Goal: Information Seeking & Learning: Learn about a topic

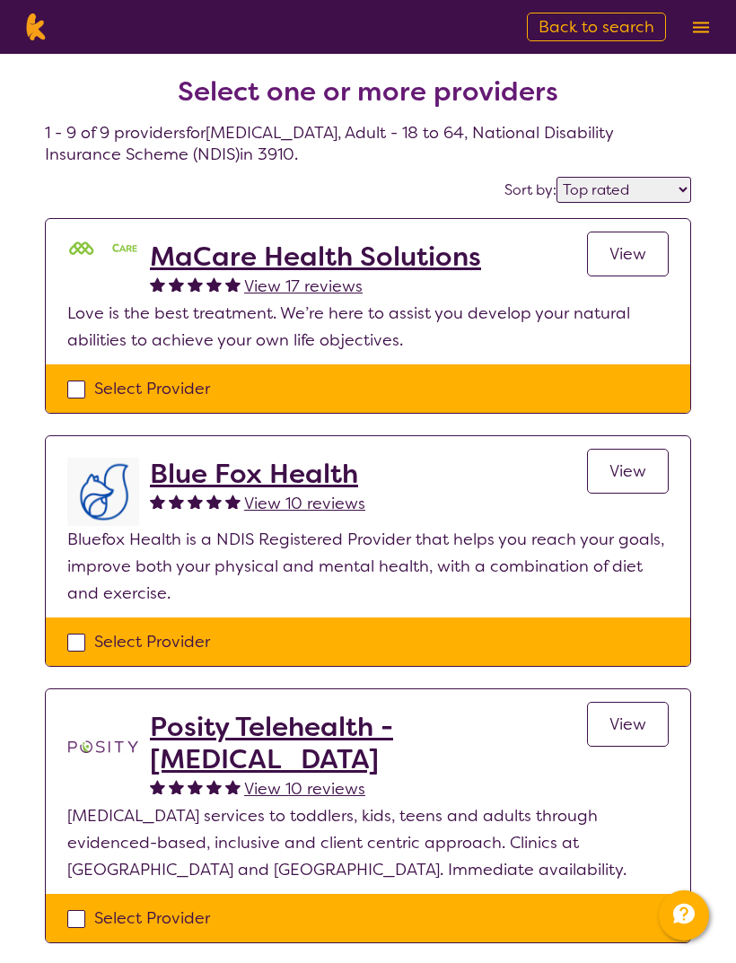
select select "by_score"
click at [411, 251] on h2 "MaCare Health Solutions" at bounding box center [315, 256] width 331 height 32
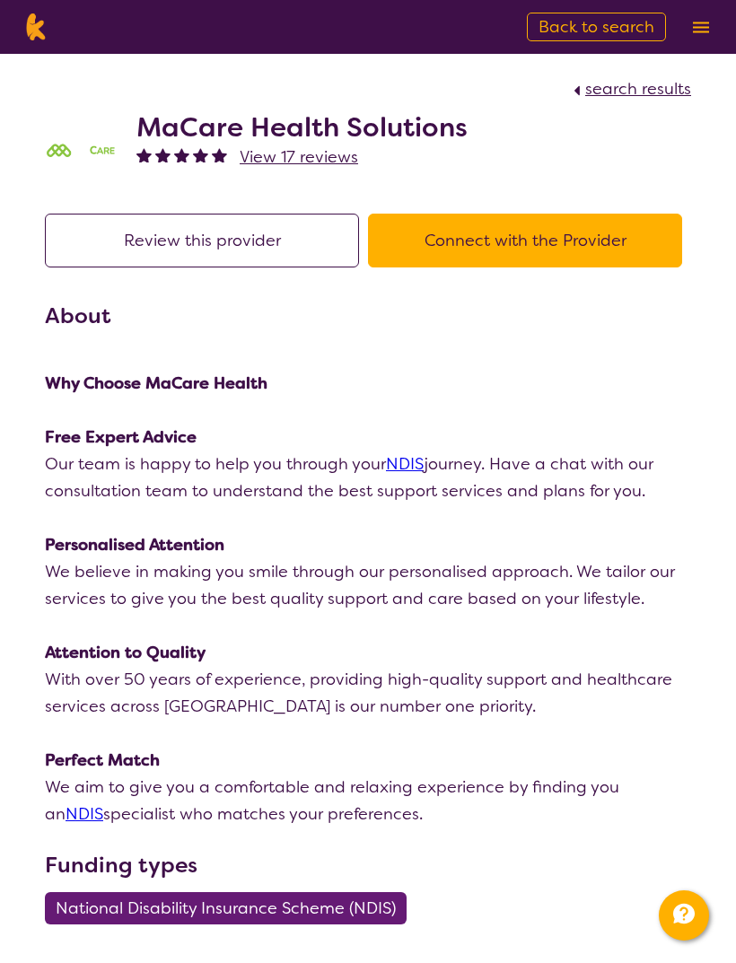
select select "by_score"
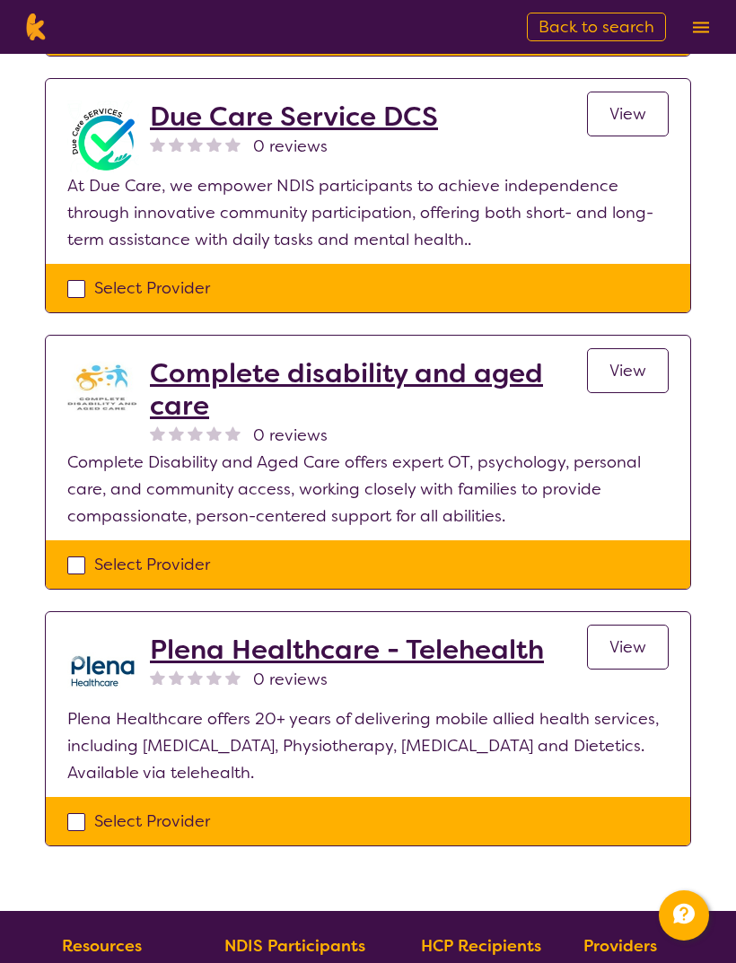
scroll to position [1630, 0]
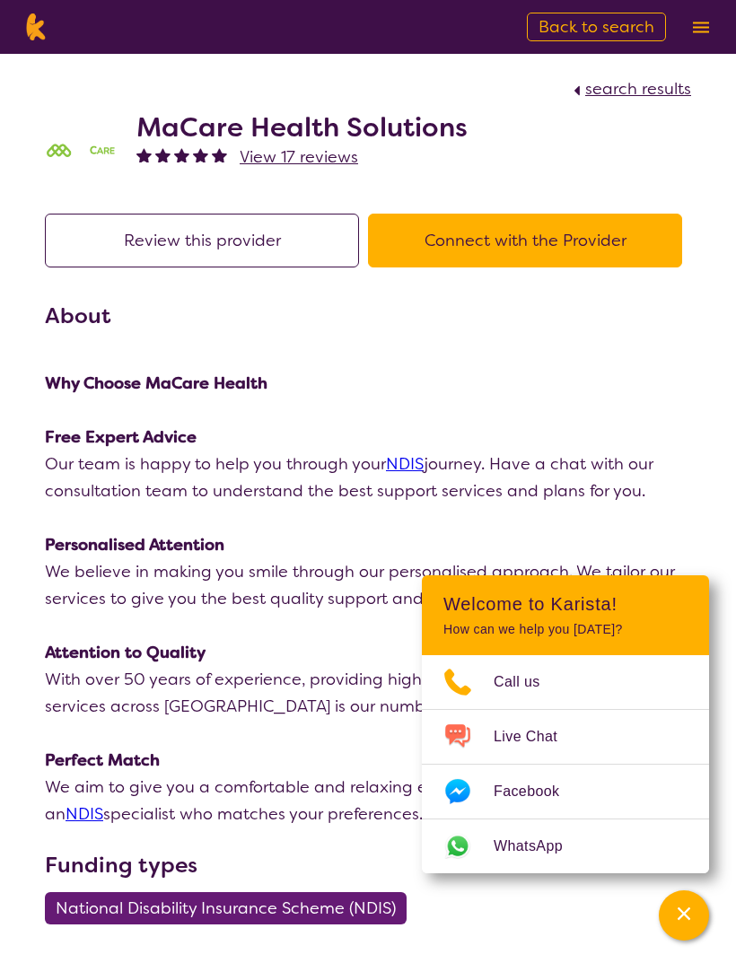
click at [449, 257] on button "Connect with the Provider" at bounding box center [525, 241] width 314 height 54
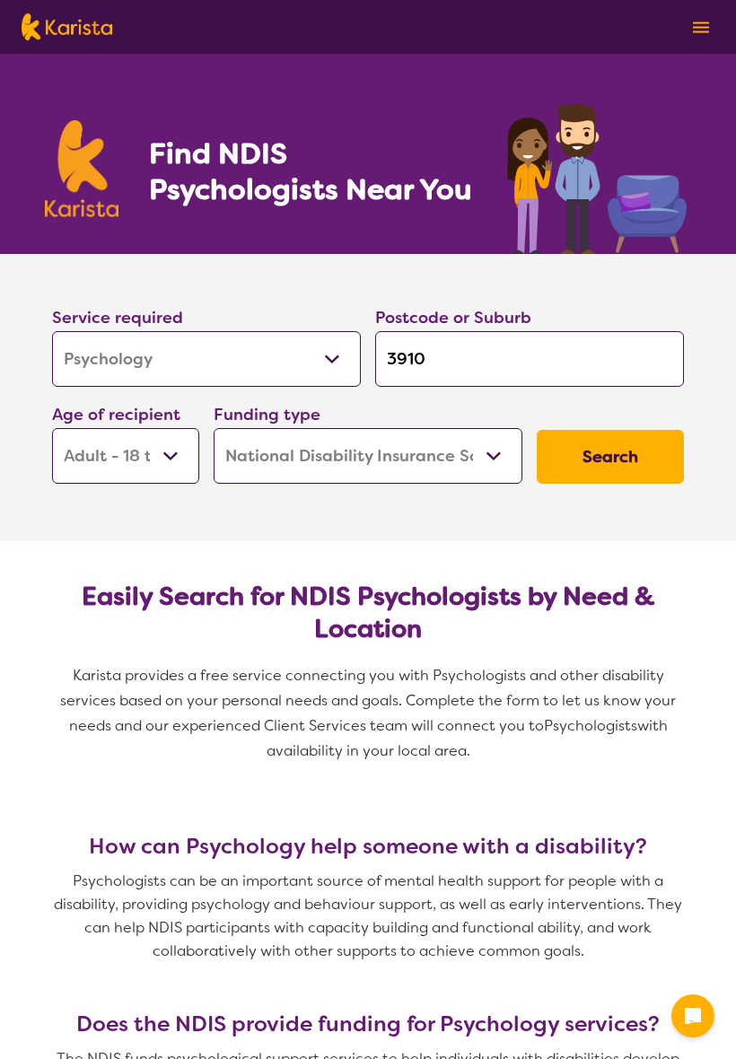
select select "Psychology"
select select "AD"
select select "NDIS"
select select "Psychology"
select select "AD"
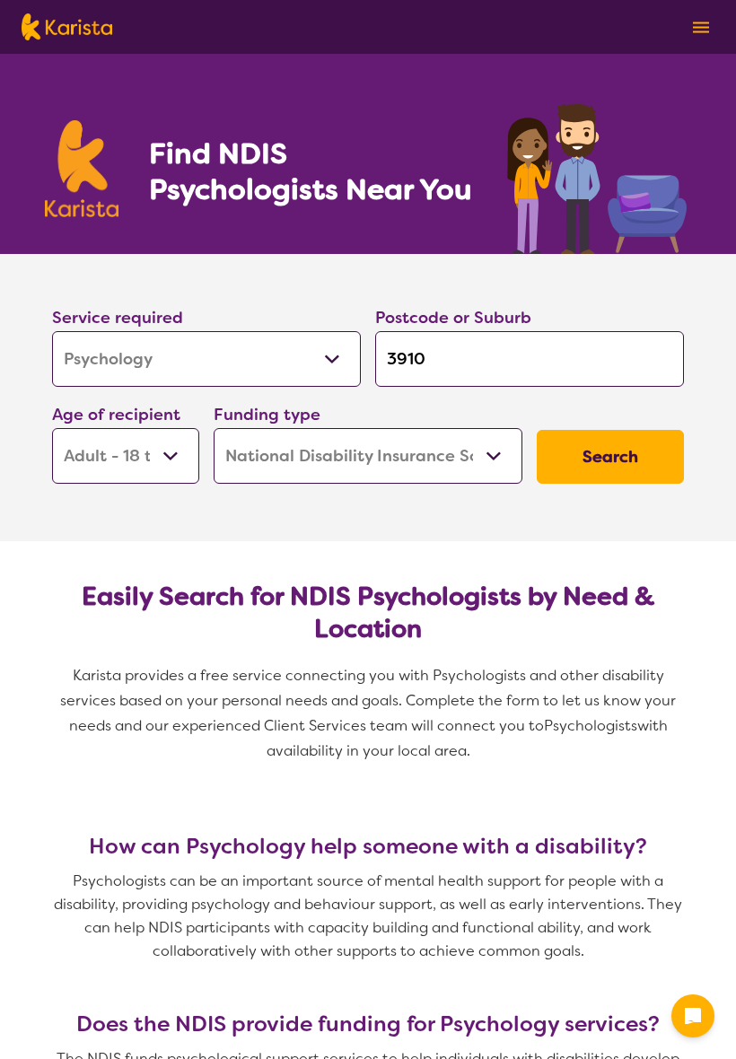
select select "NDIS"
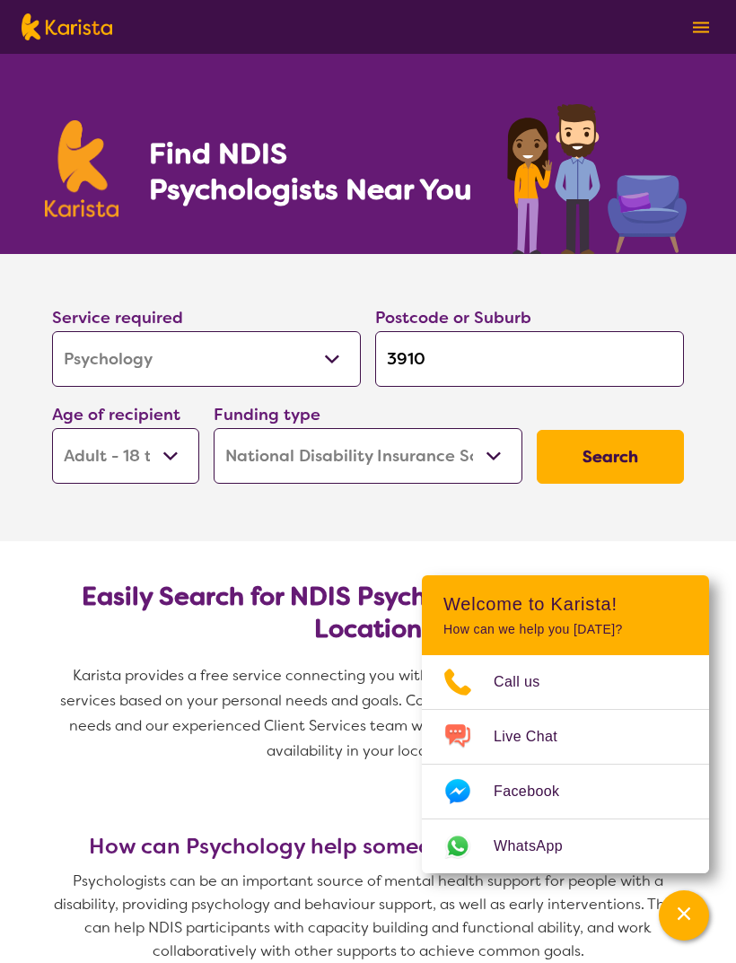
click at [158, 465] on select "Early Childhood - 0 to 9 Child - 10 to 11 Adolescent - 12 to 17 Adult - 18 to 6…" at bounding box center [125, 456] width 147 height 56
click at [629, 455] on button "Search" at bounding box center [610, 457] width 147 height 54
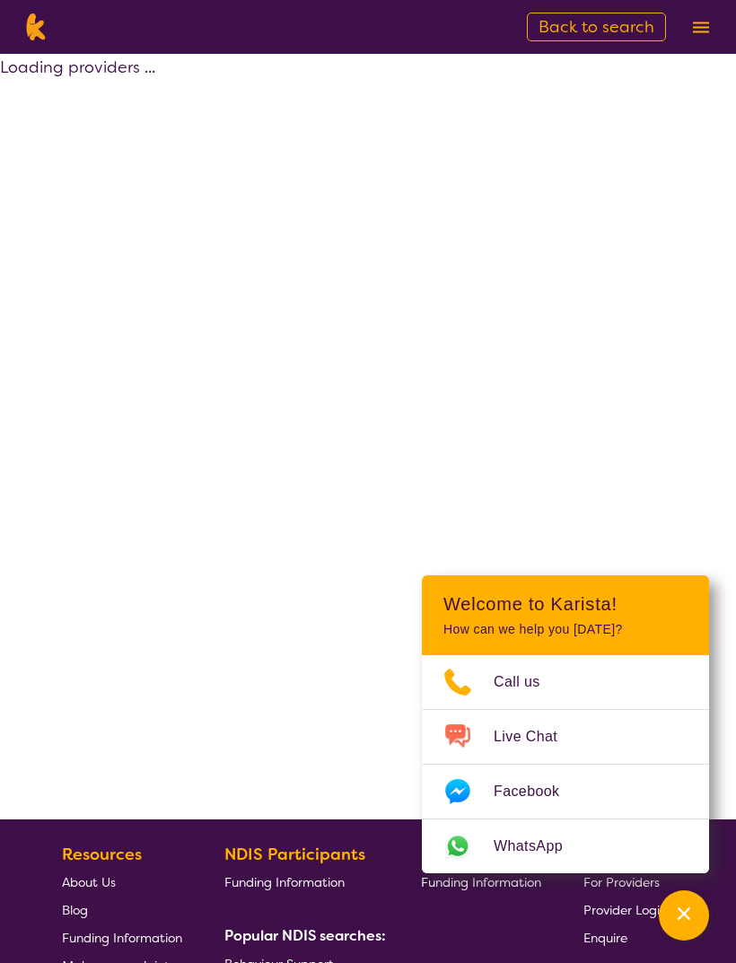
select select "by_score"
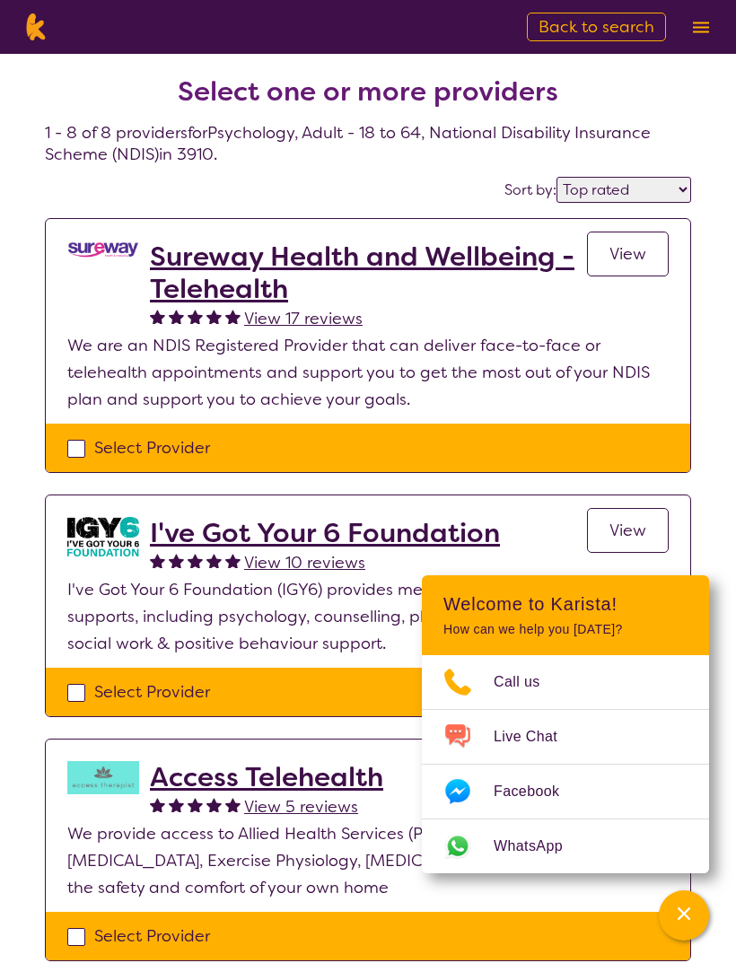
click at [687, 895] on div "Channel Menu" at bounding box center [684, 914] width 36 height 39
